Goal: Task Accomplishment & Management: Use online tool/utility

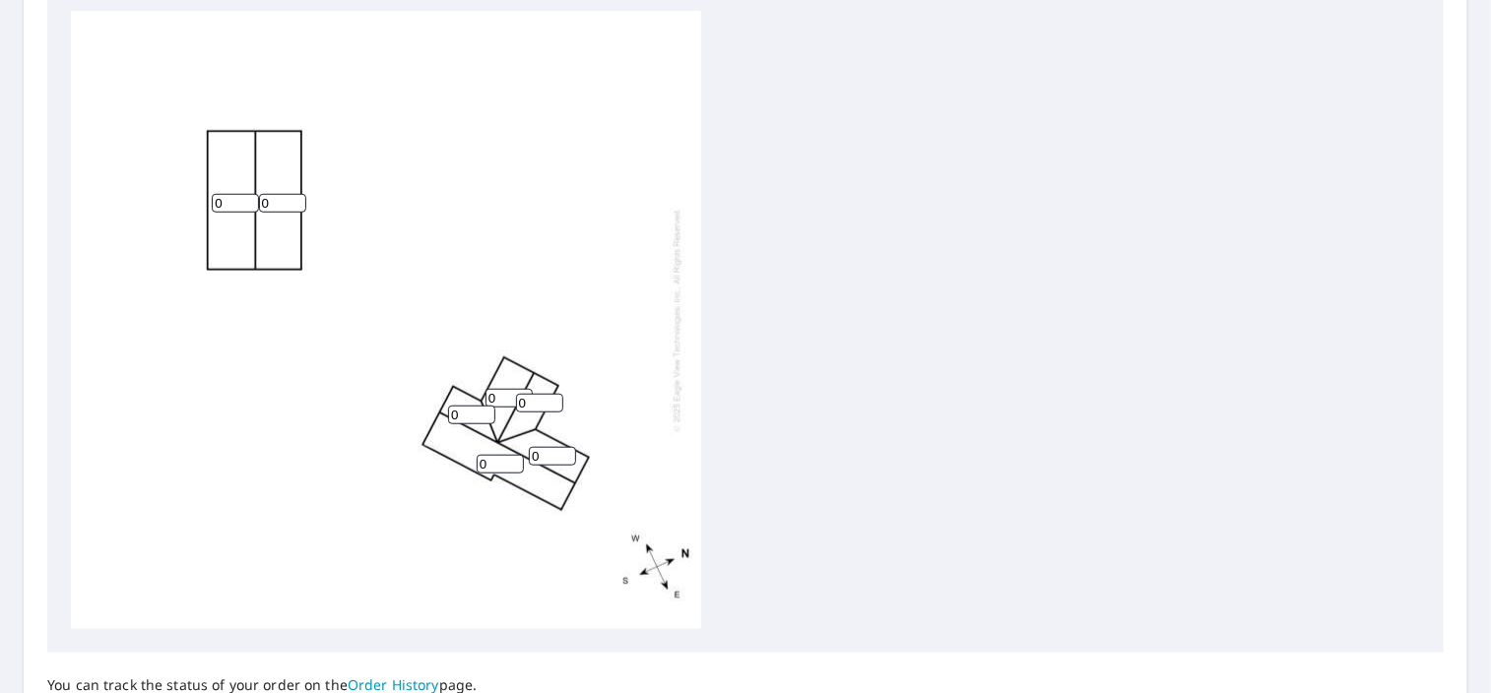
scroll to position [689, 0]
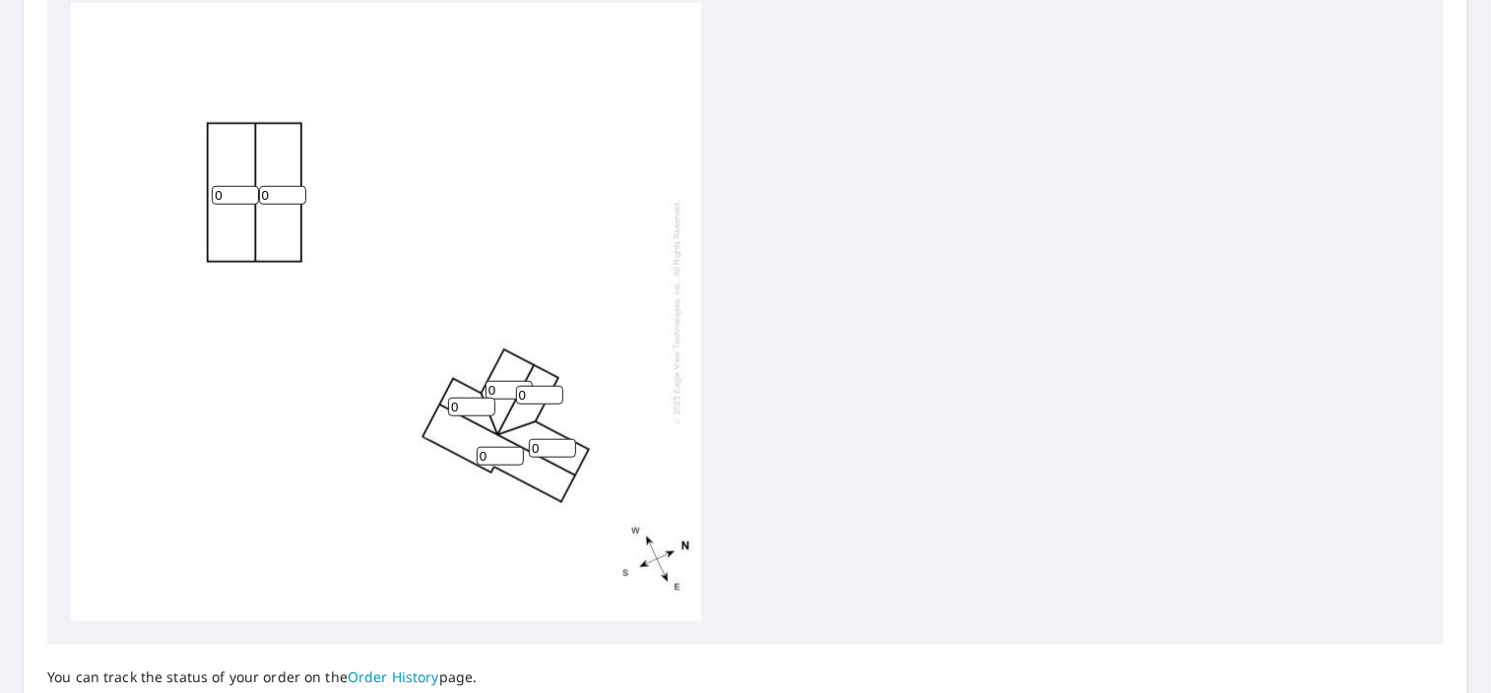
click at [477, 409] on input "0" at bounding box center [471, 407] width 47 height 19
click at [480, 404] on input "1" at bounding box center [471, 407] width 47 height 19
click at [479, 404] on input "2" at bounding box center [471, 407] width 47 height 19
click at [482, 401] on input "3" at bounding box center [471, 407] width 47 height 19
type input "4"
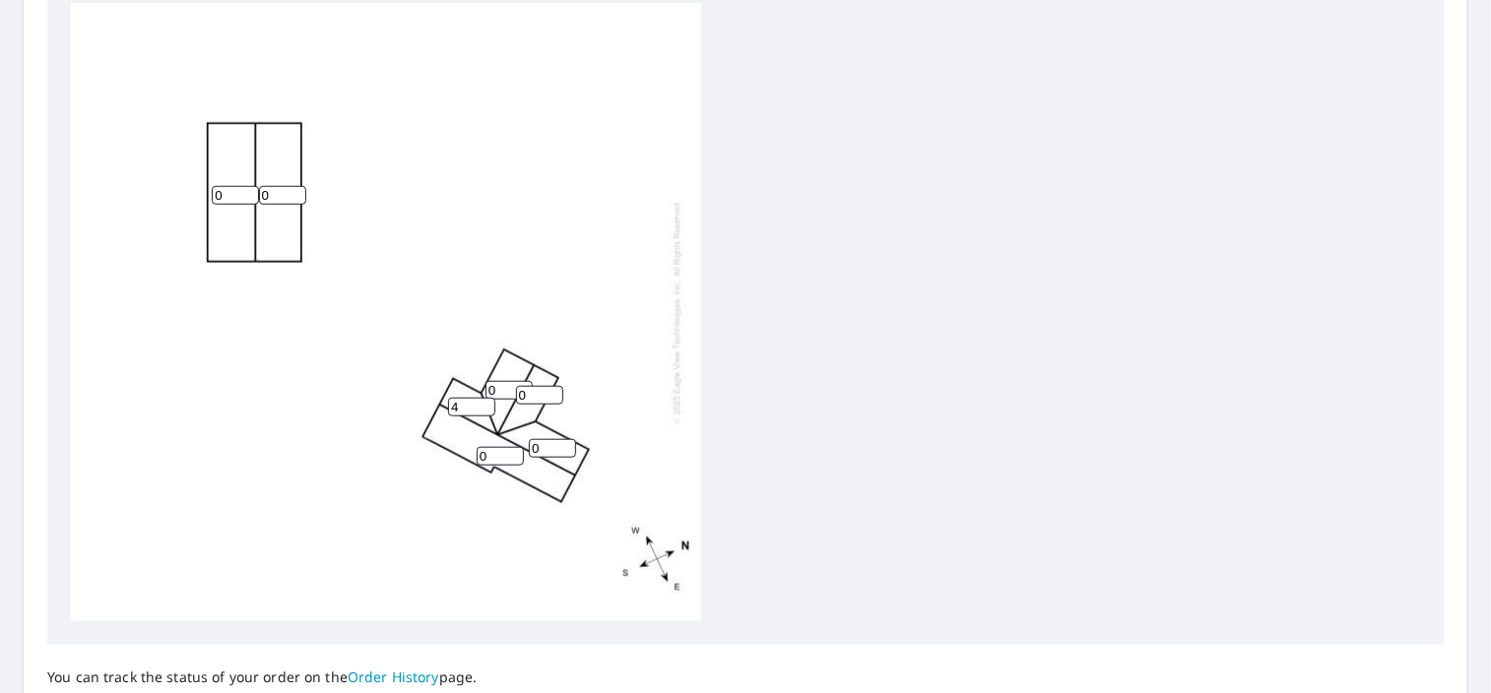
click at [482, 401] on input "4" at bounding box center [471, 407] width 47 height 19
click at [506, 391] on input "0" at bounding box center [508, 390] width 47 height 19
click at [553, 392] on input "1" at bounding box center [539, 395] width 47 height 19
click at [553, 392] on input "2" at bounding box center [539, 395] width 47 height 19
click at [553, 392] on input "3" at bounding box center [539, 395] width 47 height 19
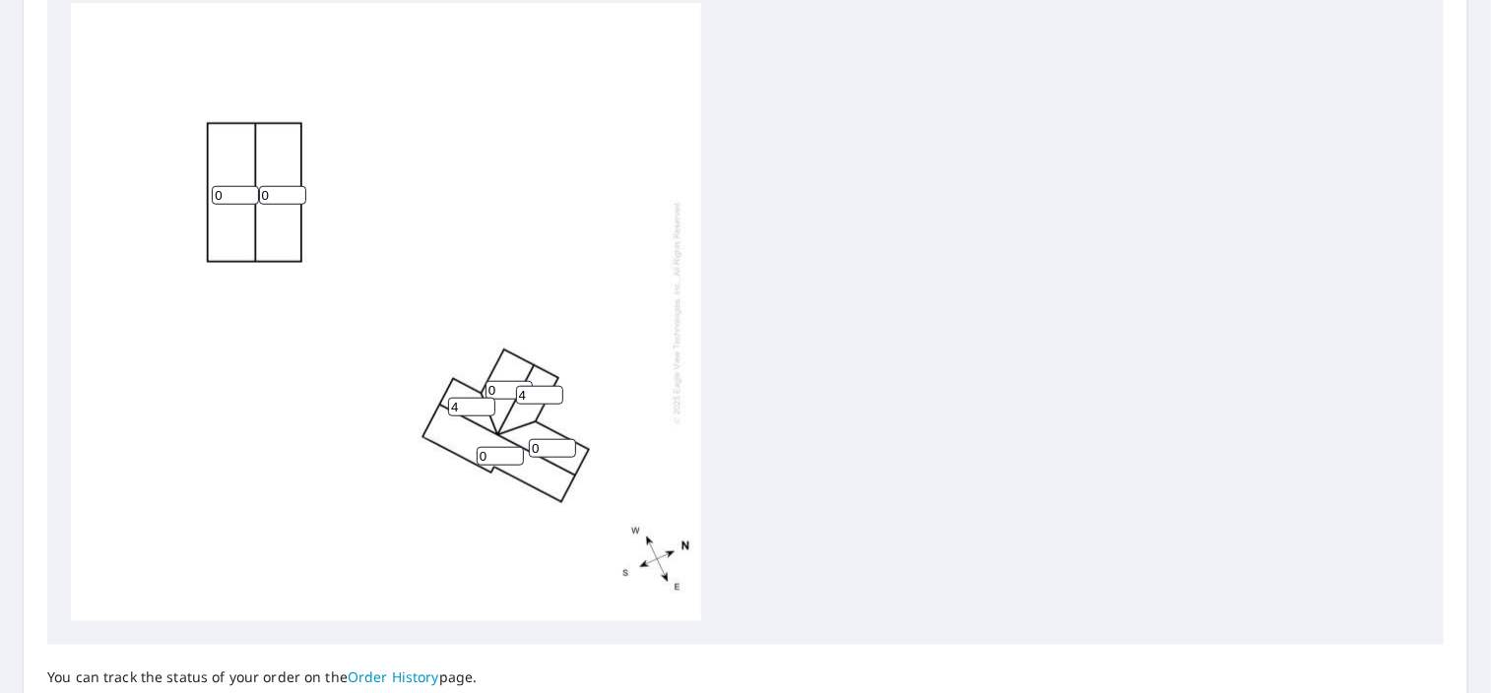
type input "4"
click at [553, 392] on input "4" at bounding box center [539, 395] width 47 height 19
click at [502, 394] on input "0" at bounding box center [508, 390] width 47 height 19
type input "4"
click at [496, 457] on input "0" at bounding box center [500, 456] width 47 height 19
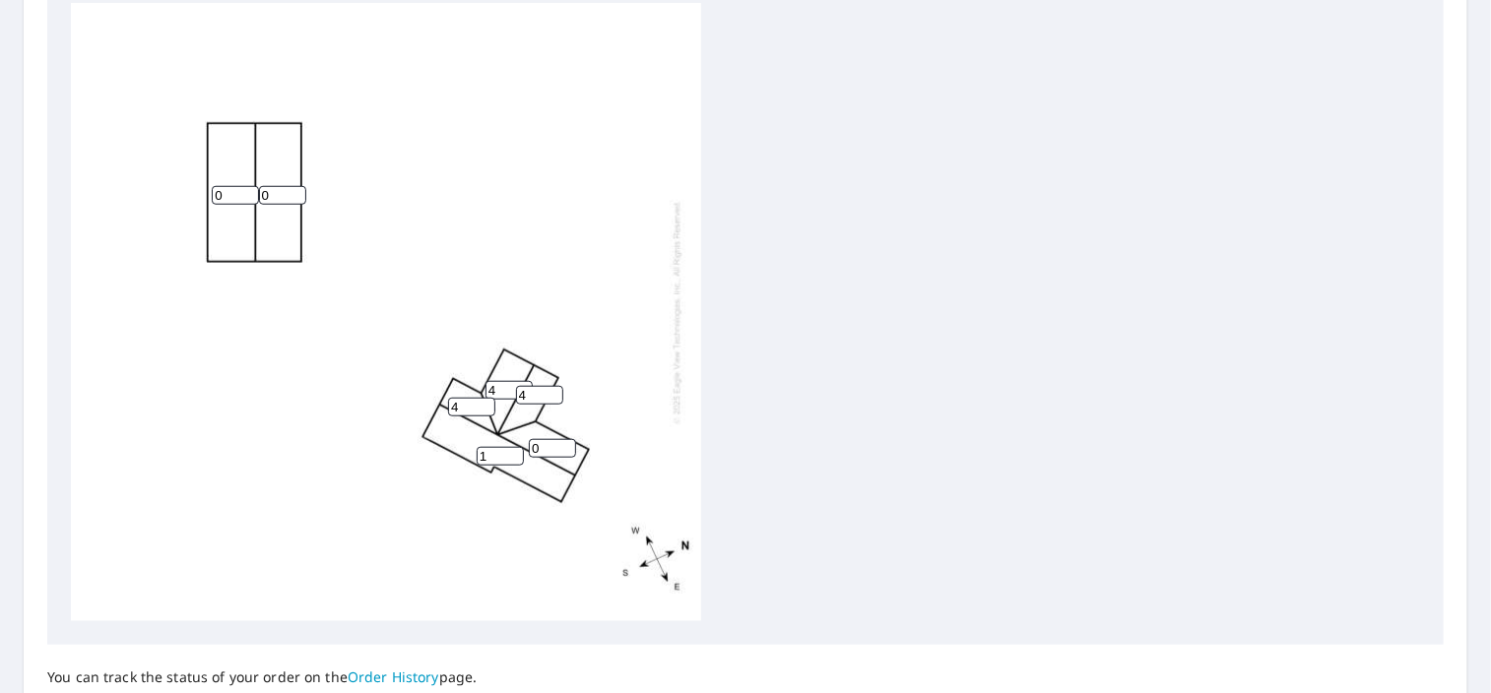
click at [511, 449] on input "1" at bounding box center [500, 456] width 47 height 19
click at [511, 449] on input "2" at bounding box center [500, 456] width 47 height 19
click at [511, 449] on input "3" at bounding box center [500, 456] width 47 height 19
type input "4"
click at [511, 449] on input "4" at bounding box center [500, 456] width 47 height 19
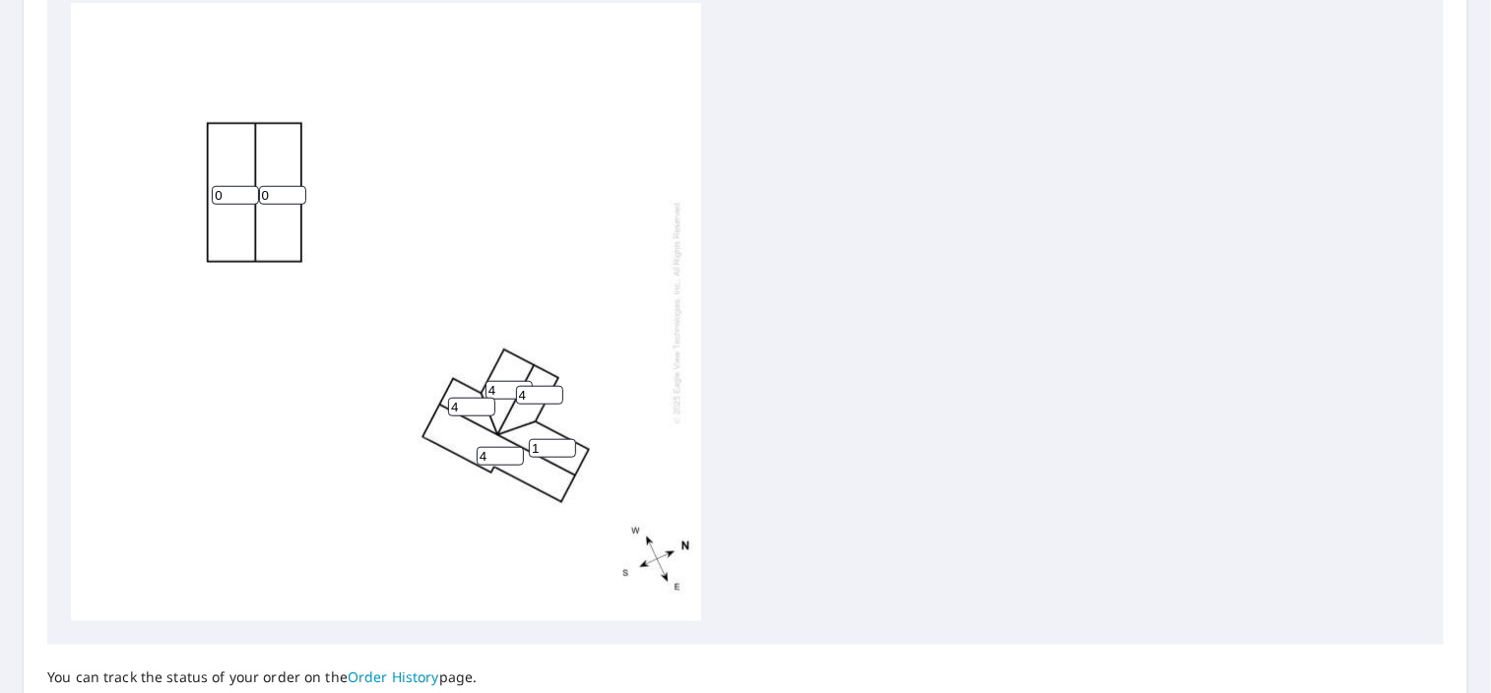
click at [563, 447] on input "1" at bounding box center [552, 448] width 47 height 19
click at [563, 447] on input "2" at bounding box center [552, 448] width 47 height 19
click at [563, 447] on input "3" at bounding box center [552, 448] width 47 height 19
type input "4"
click at [563, 447] on input "4" at bounding box center [552, 448] width 47 height 19
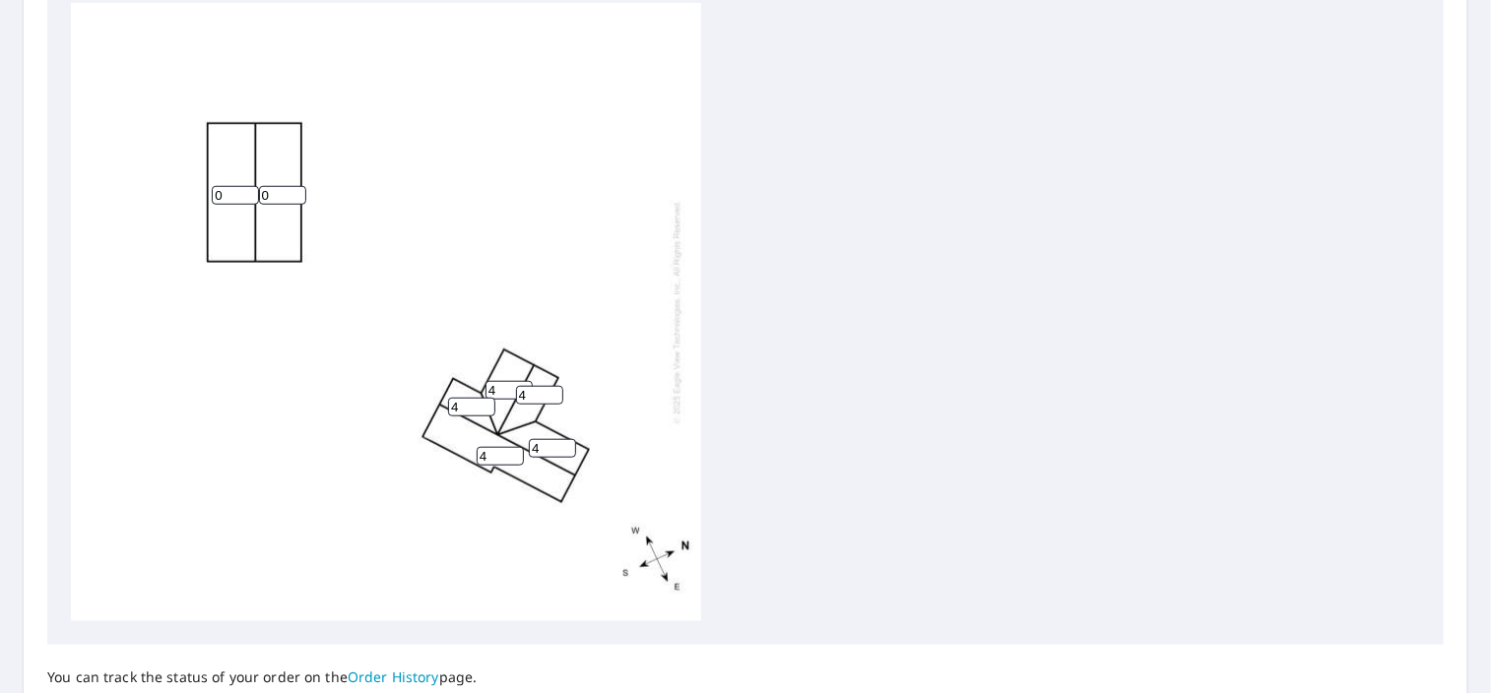
click at [802, 461] on div "0 0 4 4 4 4 4" at bounding box center [745, 312] width 1349 height 618
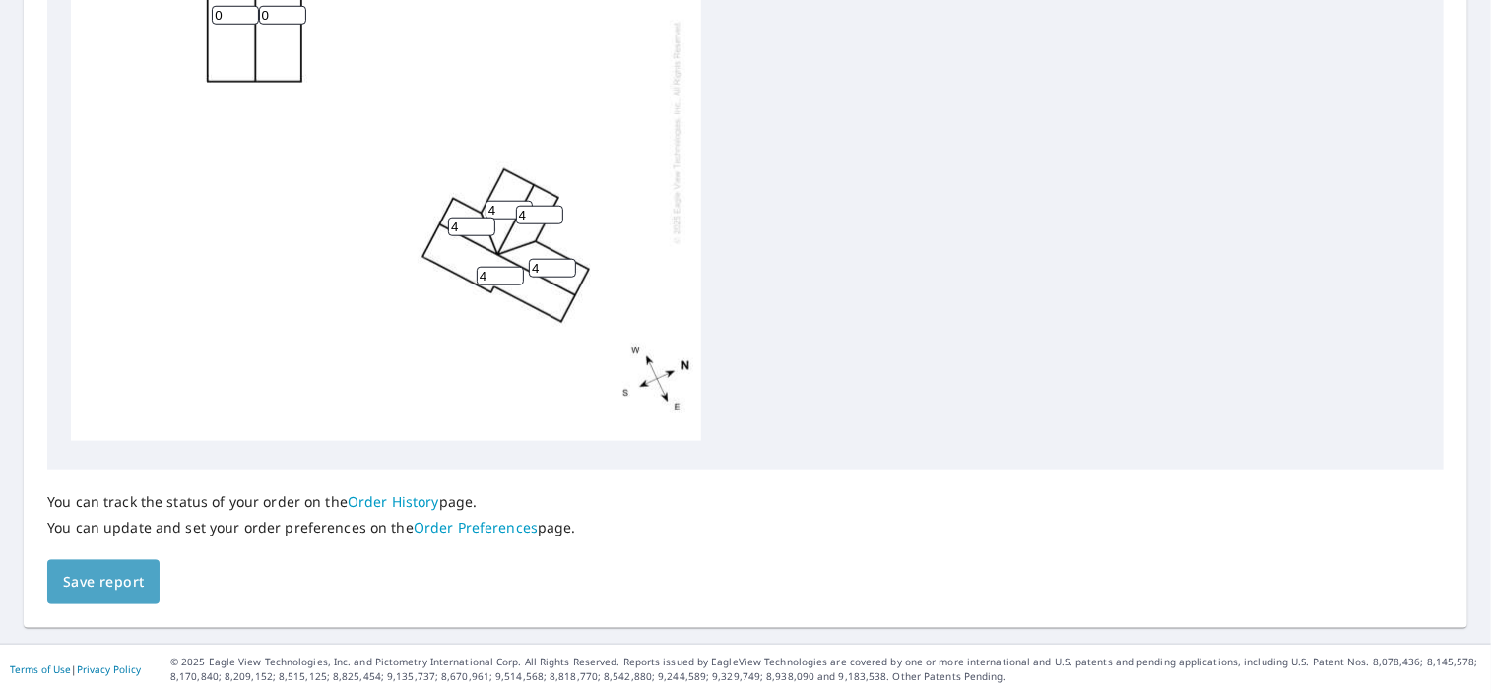
click at [75, 589] on span "Save report" at bounding box center [103, 582] width 81 height 25
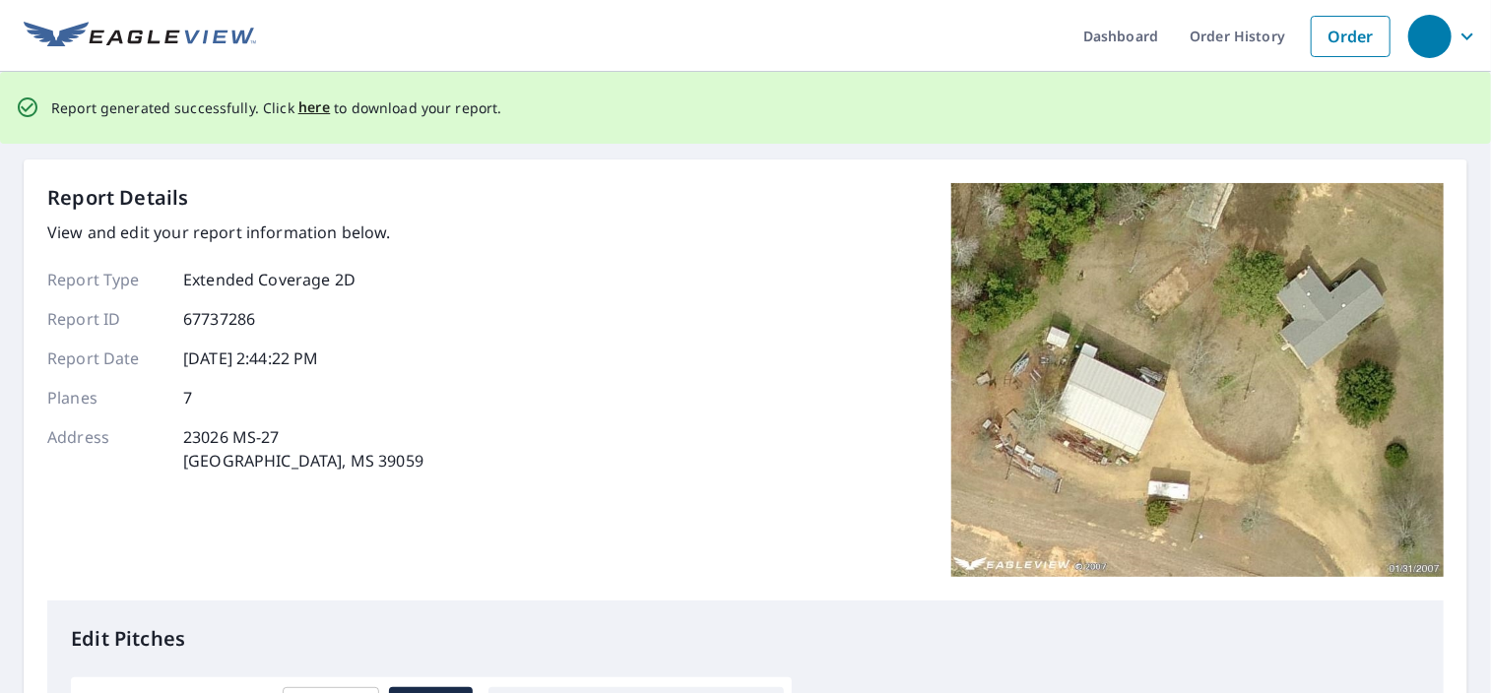
scroll to position [0, 0]
click at [308, 105] on span "here" at bounding box center [314, 107] width 32 height 25
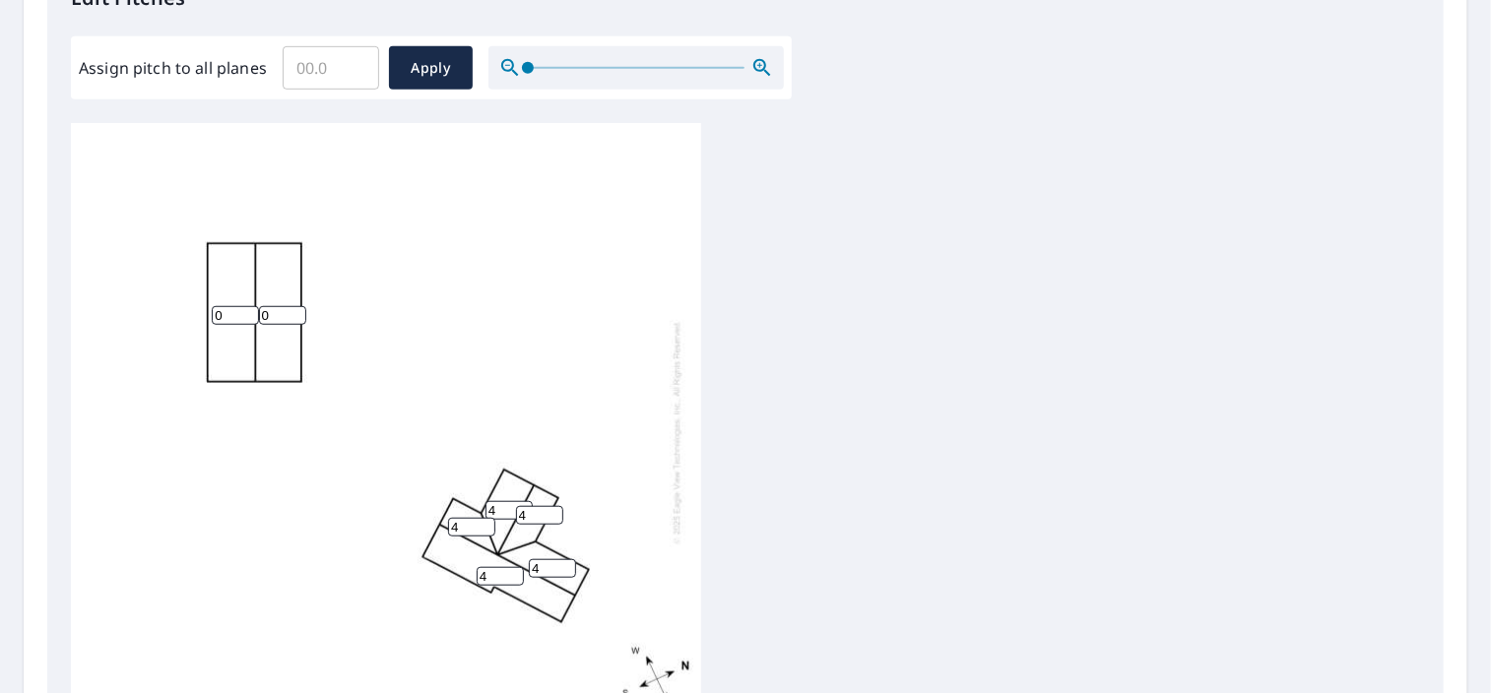
click at [871, 262] on div "0 0 4 4 4 4 4" at bounding box center [745, 432] width 1349 height 618
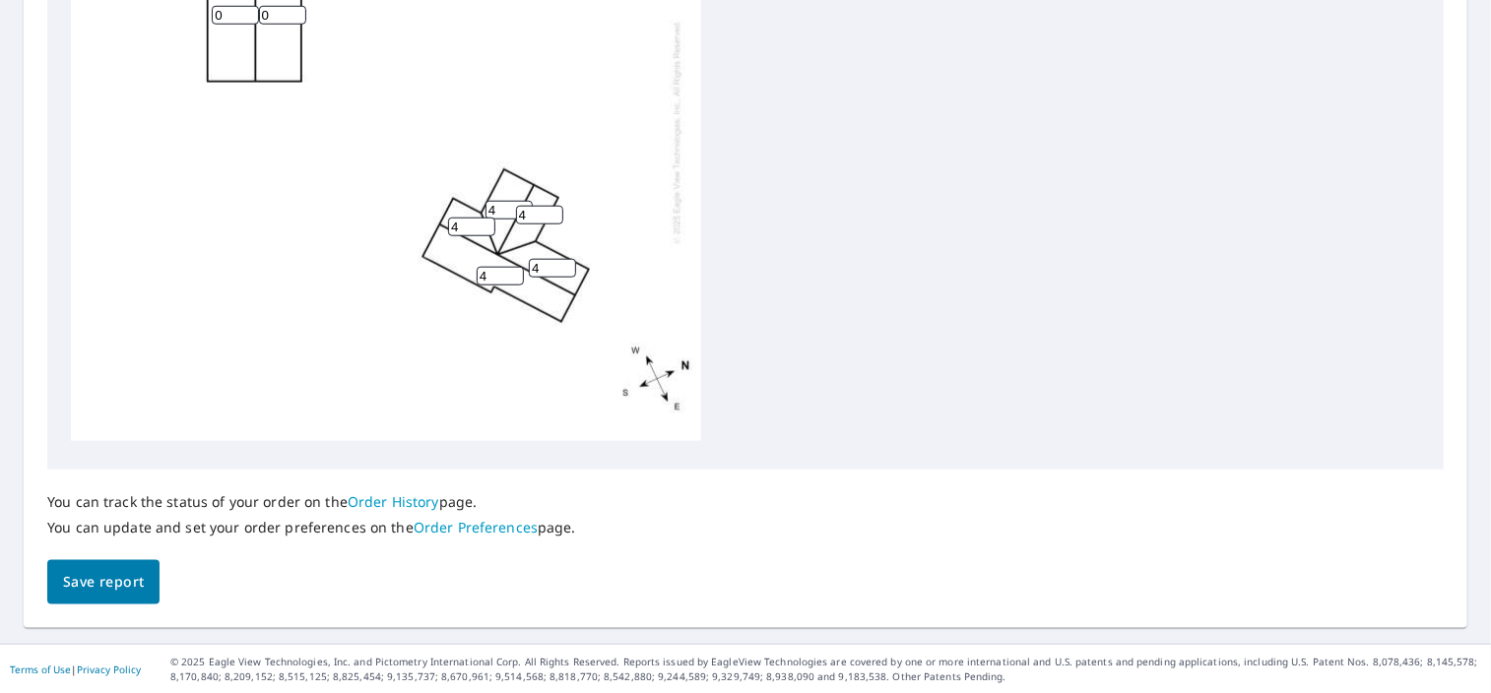
scroll to position [20, 0]
click at [103, 575] on span "Save report" at bounding box center [103, 582] width 81 height 25
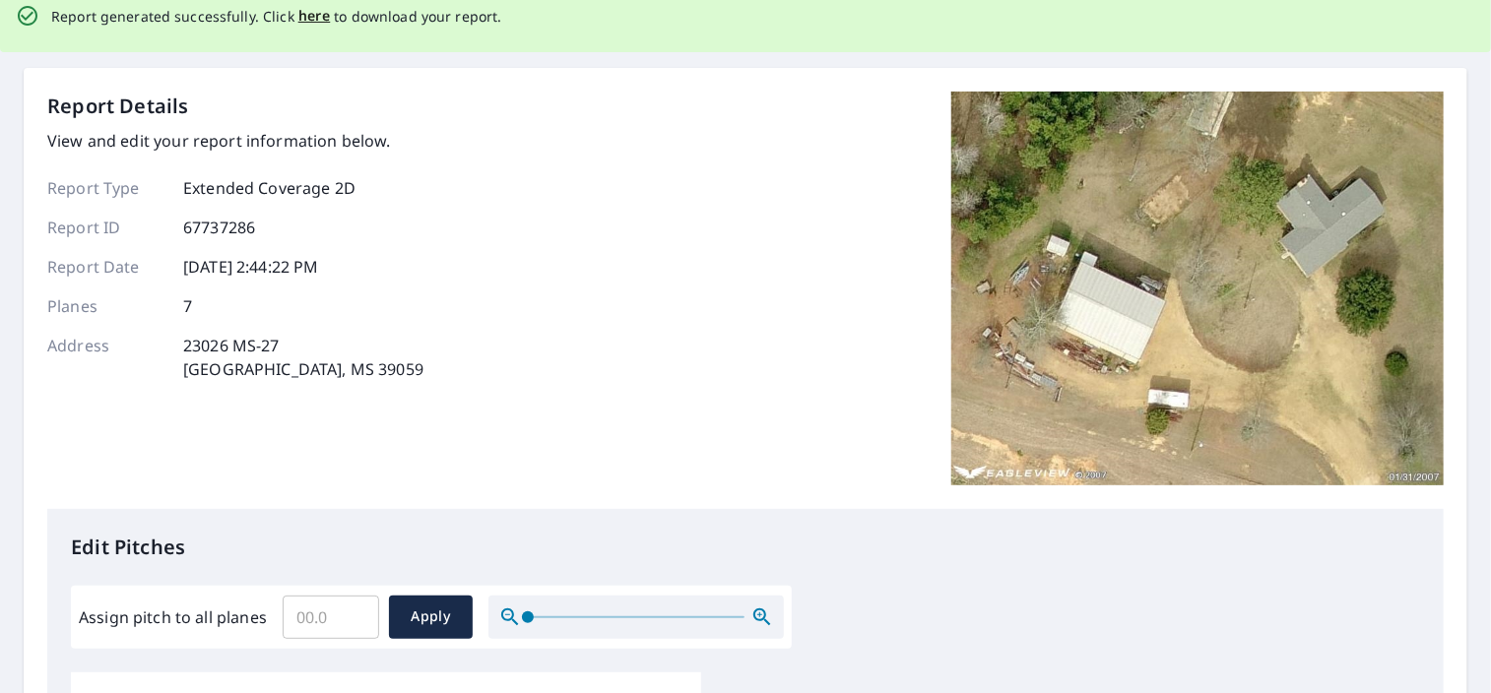
scroll to position [0, 0]
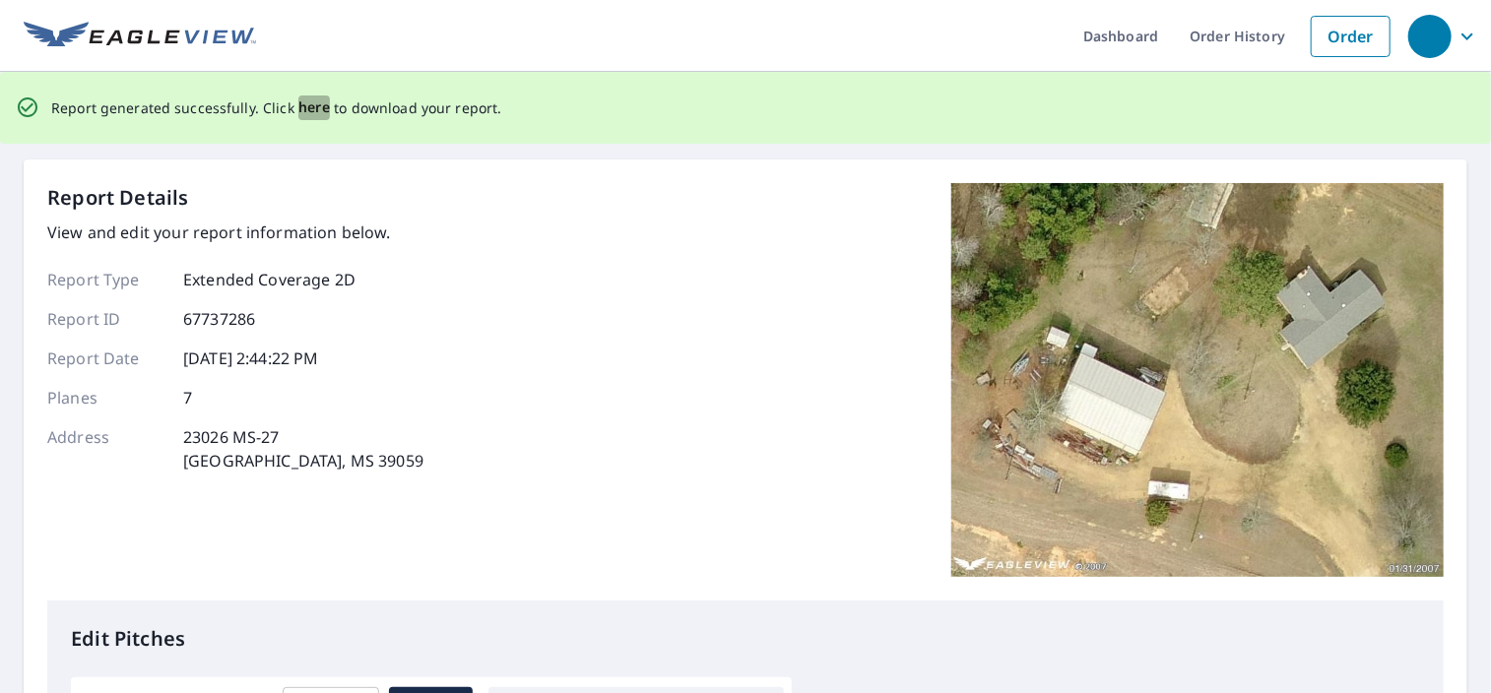
click at [301, 108] on span "here" at bounding box center [314, 107] width 32 height 25
